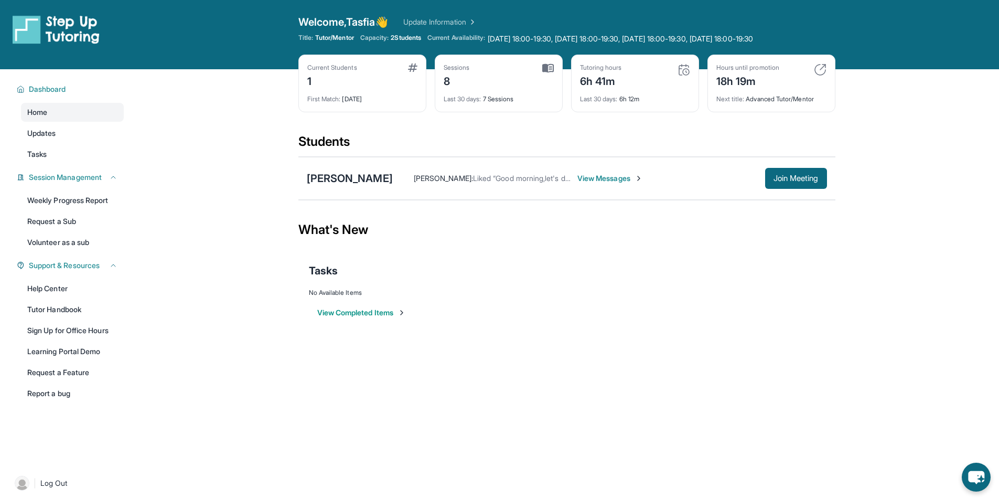
click at [616, 79] on div "6h 41m" at bounding box center [601, 80] width 42 height 17
click at [681, 71] on img at bounding box center [683, 69] width 13 height 13
click at [605, 69] on div "Tutoring hours" at bounding box center [601, 67] width 42 height 8
click at [690, 69] on img at bounding box center [683, 69] width 13 height 13
